Goal: Transaction & Acquisition: Purchase product/service

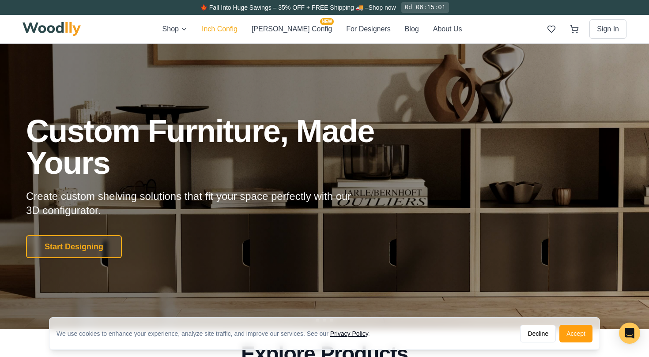
click at [238, 31] on button "Inch Config" at bounding box center [220, 28] width 36 height 11
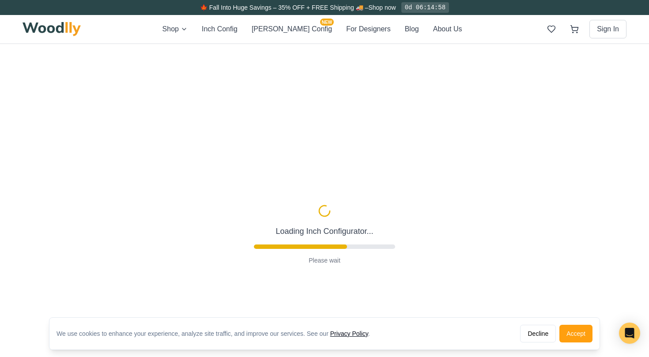
type input "63"
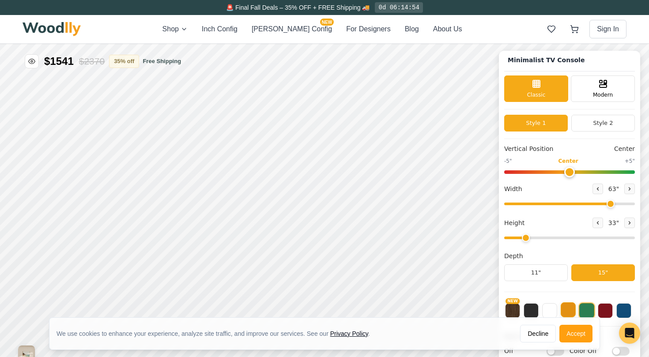
scroll to position [3, 0]
click at [597, 223] on icon at bounding box center [597, 222] width 5 height 5
type input "1"
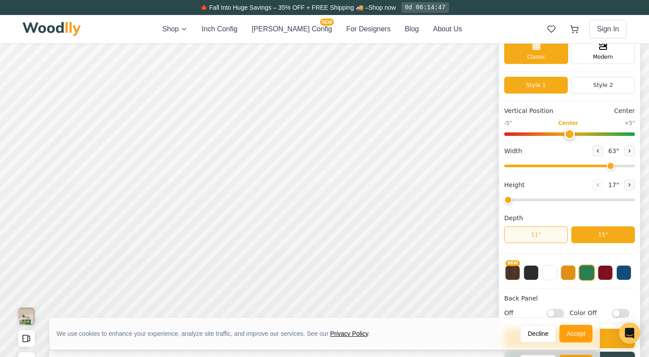
scroll to position [53, 0]
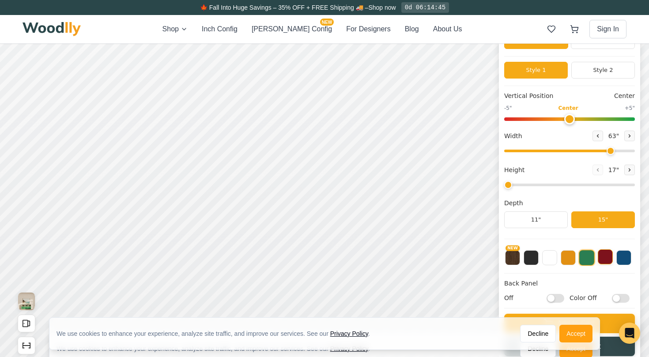
click at [603, 262] on button at bounding box center [605, 257] width 15 height 15
click at [624, 260] on button at bounding box center [624, 257] width 15 height 15
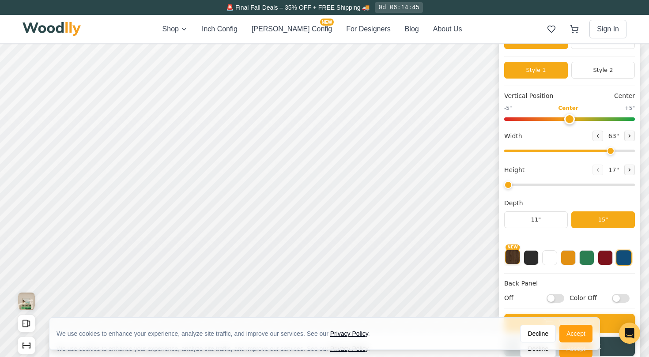
click at [518, 254] on button "NEW" at bounding box center [512, 257] width 15 height 15
click at [530, 258] on button at bounding box center [531, 257] width 15 height 15
click at [546, 260] on button at bounding box center [549, 257] width 15 height 15
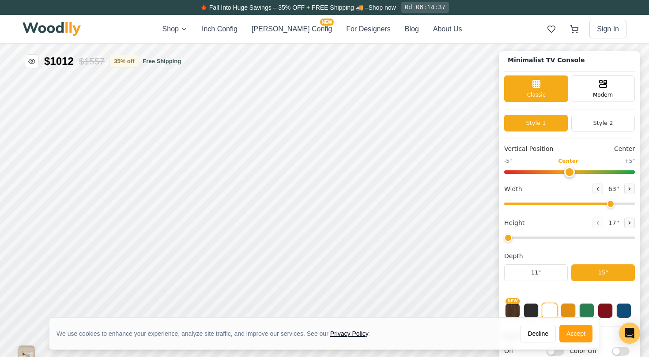
scroll to position [0, 0]
click at [601, 86] on icon at bounding box center [603, 83] width 11 height 11
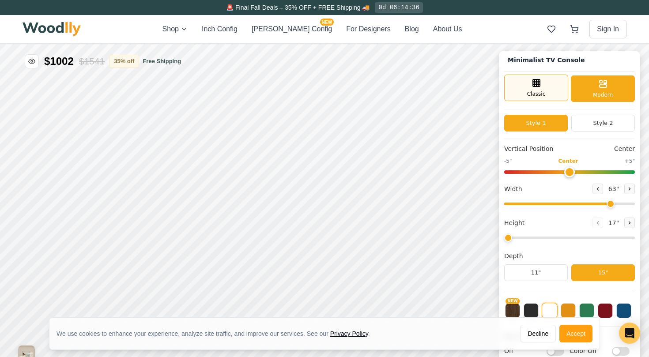
click at [542, 90] on span "Classic" at bounding box center [536, 94] width 19 height 8
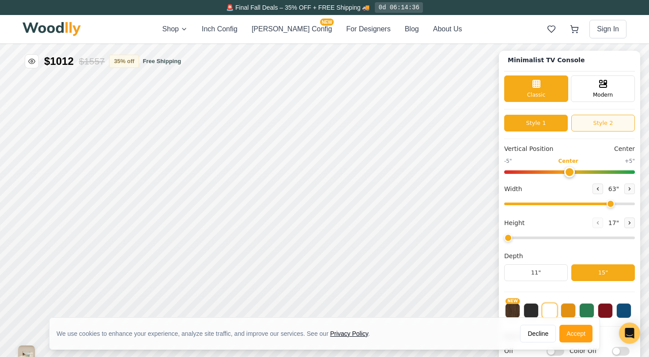
click at [596, 117] on button "Style 2" at bounding box center [604, 123] width 64 height 17
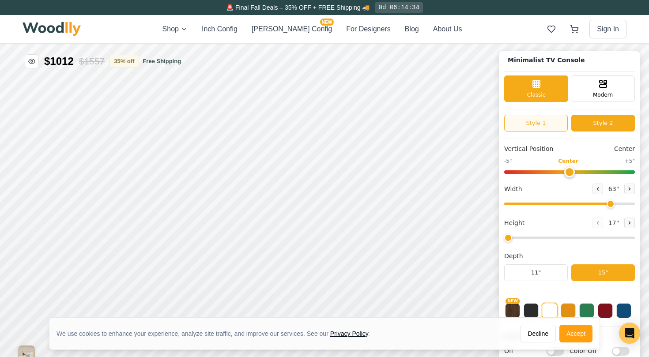
click at [564, 128] on button "Style 1" at bounding box center [536, 123] width 64 height 17
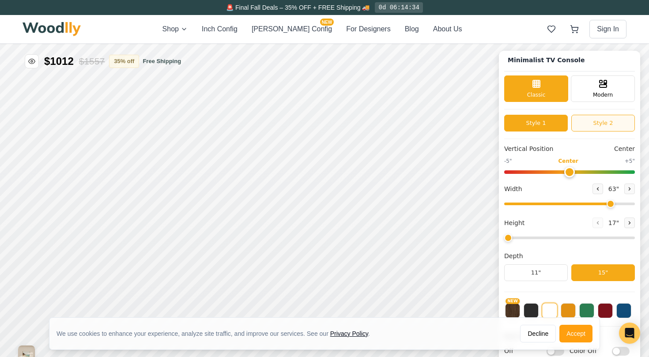
click at [583, 128] on button "Style 2" at bounding box center [604, 123] width 64 height 17
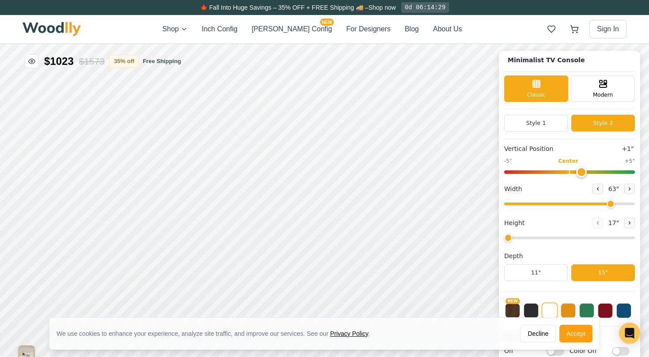
type input "0"
drag, startPoint x: 571, startPoint y: 169, endPoint x: 570, endPoint y: 164, distance: 5.4
click at [570, 164] on div "-5" Center +5"" at bounding box center [569, 165] width 131 height 17
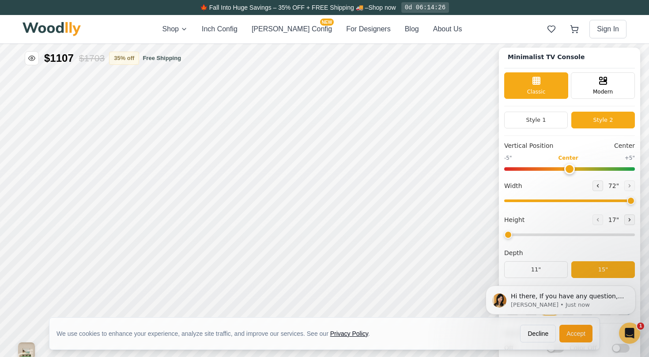
drag, startPoint x: 610, startPoint y: 201, endPoint x: 645, endPoint y: 194, distance: 36.0
type input "72"
click at [645, 41] on div "Minimalist TV Console Classic Modern Style 1 Style 2 Vertical Position Center -…" at bounding box center [324, 41] width 649 height 0
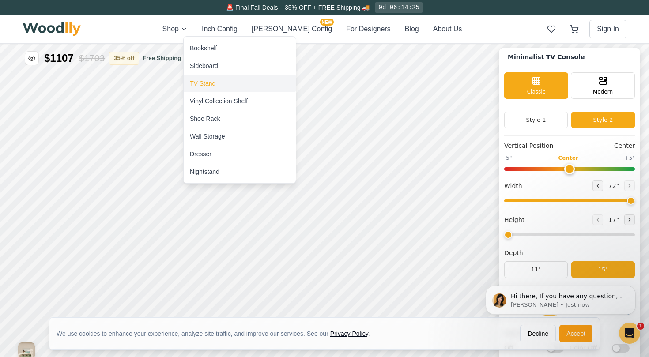
click at [201, 88] on div "TV Stand" at bounding box center [240, 84] width 112 height 18
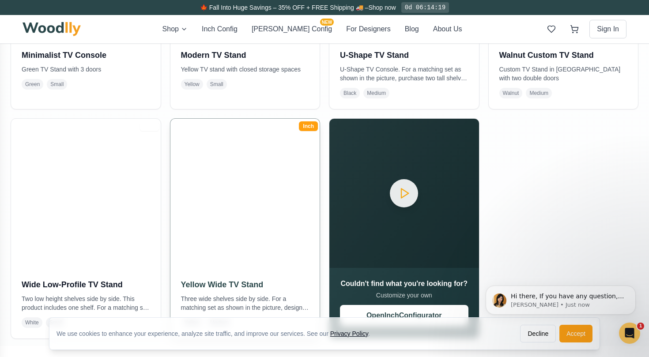
scroll to position [412, 0]
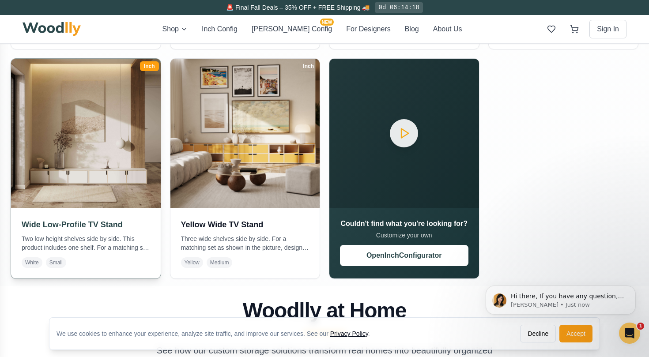
click at [68, 182] on img at bounding box center [86, 133] width 157 height 157
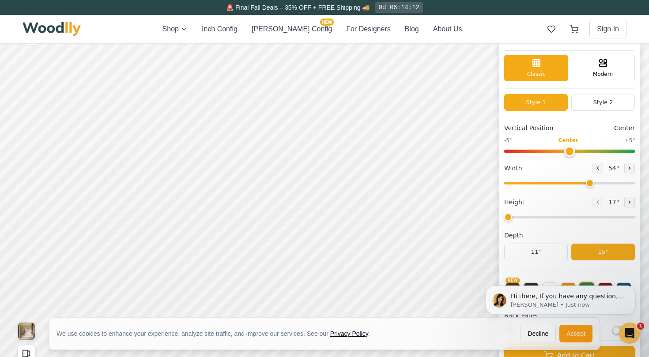
scroll to position [25, 0]
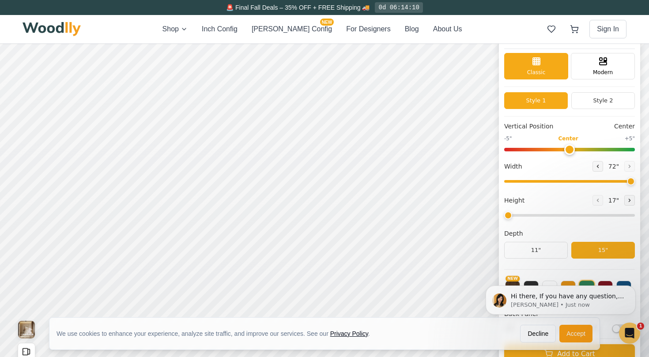
drag, startPoint x: 588, startPoint y: 182, endPoint x: 649, endPoint y: 194, distance: 62.0
type input "72"
click at [649, 19] on div "Wide Low-Profile TV Stand Classic Modern Style 1 Style 2 Vertical Position Cent…" at bounding box center [324, 19] width 649 height 0
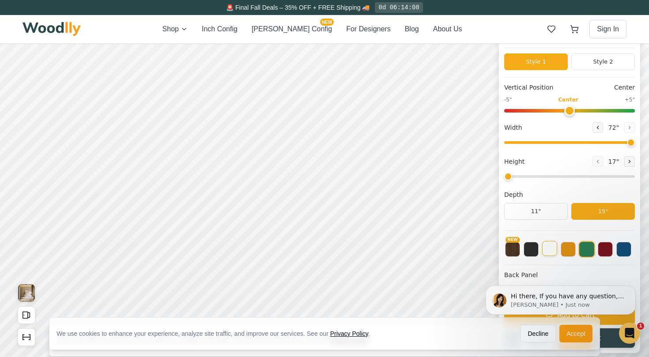
scroll to position [3, 0]
click at [565, 247] on button at bounding box center [568, 248] width 15 height 15
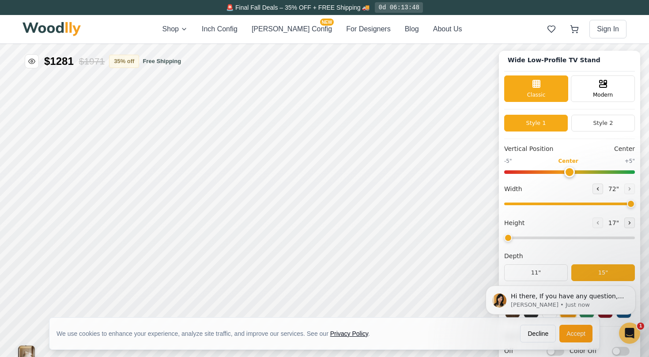
scroll to position [0, 0]
